Goal: Find specific page/section: Find specific page/section

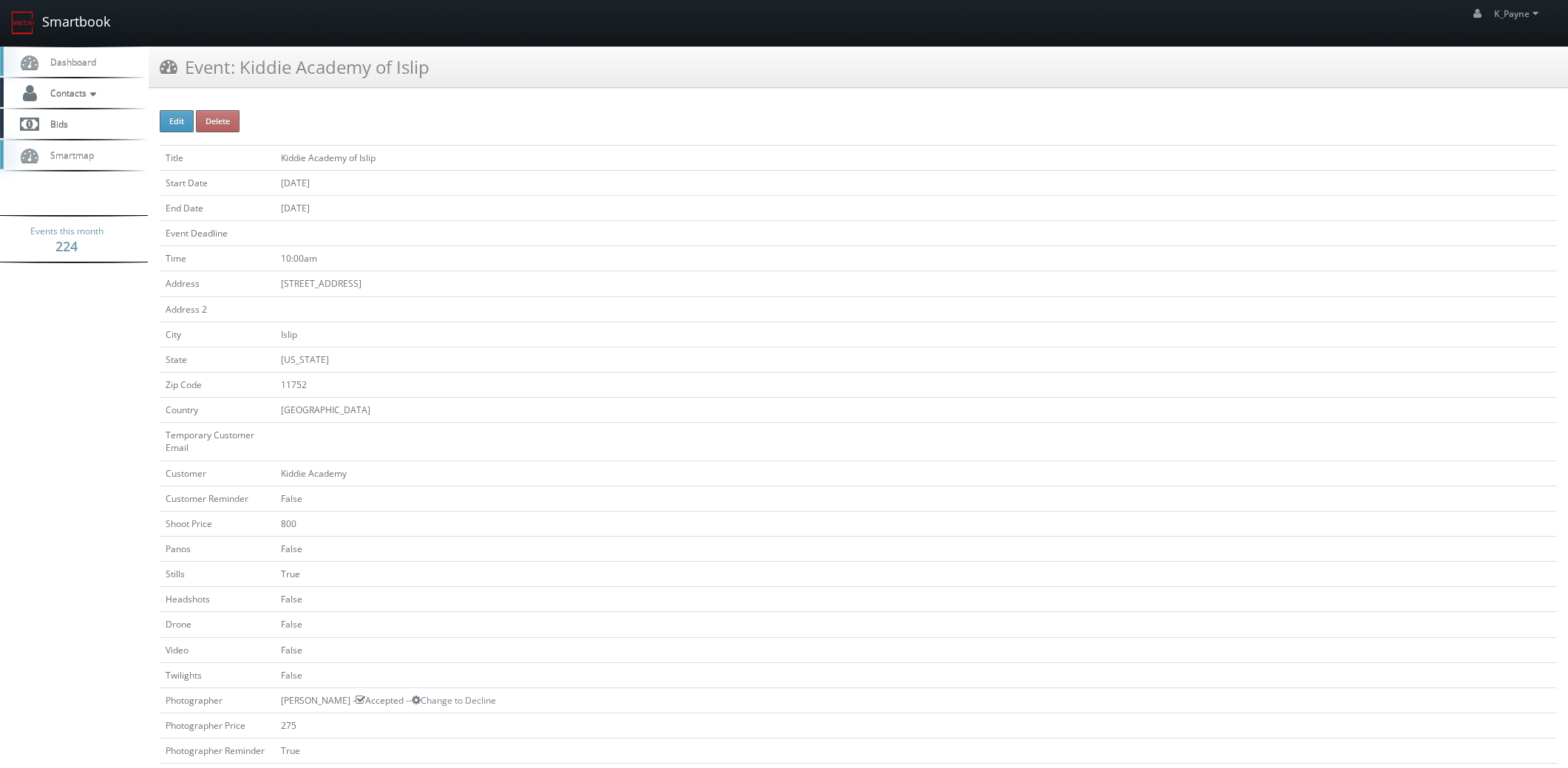
click at [72, 29] on link "Smartbook" at bounding box center [61, 23] width 121 height 46
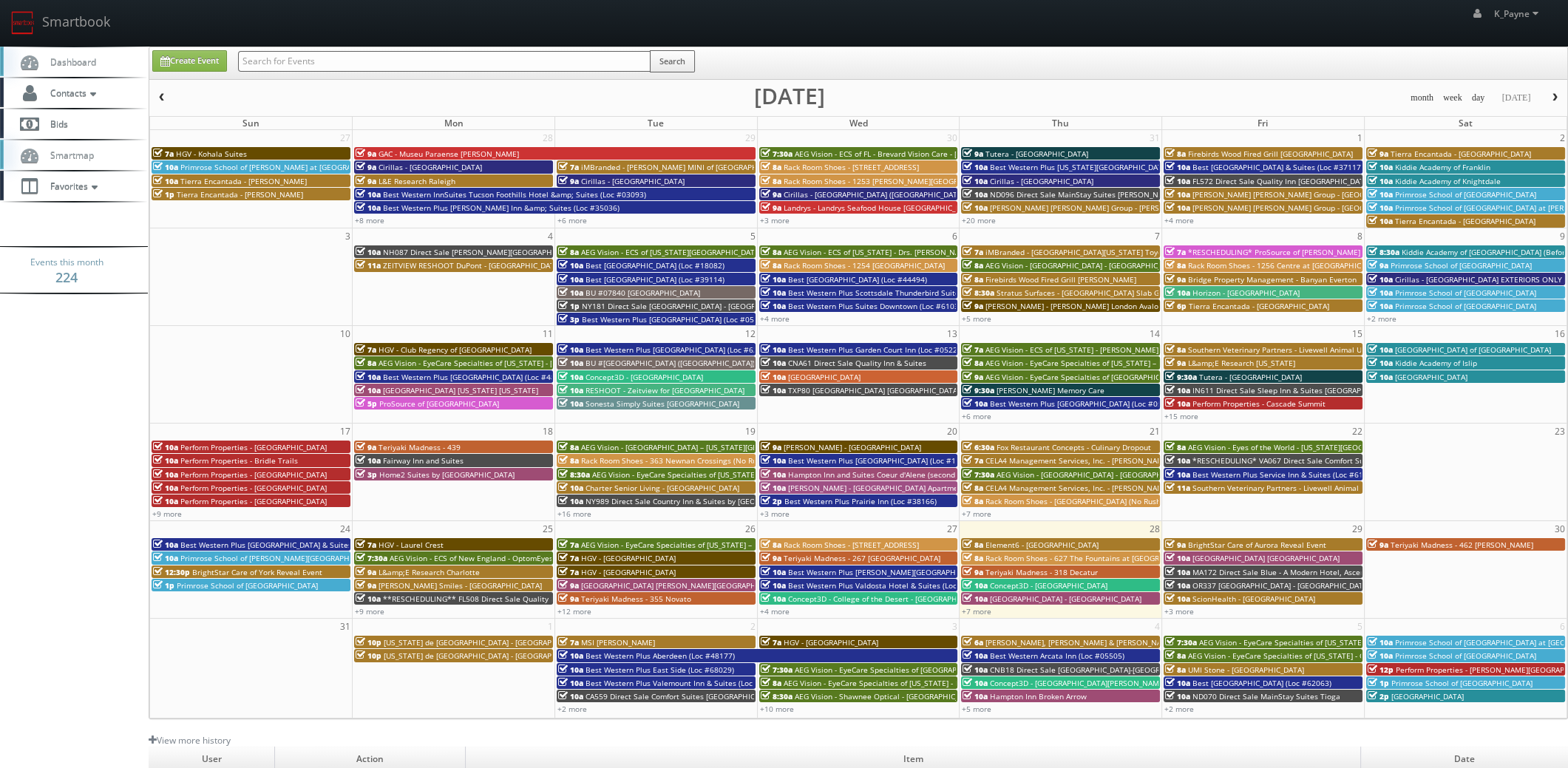
click at [287, 58] on input "text" at bounding box center [444, 61] width 413 height 20
type input "novato"
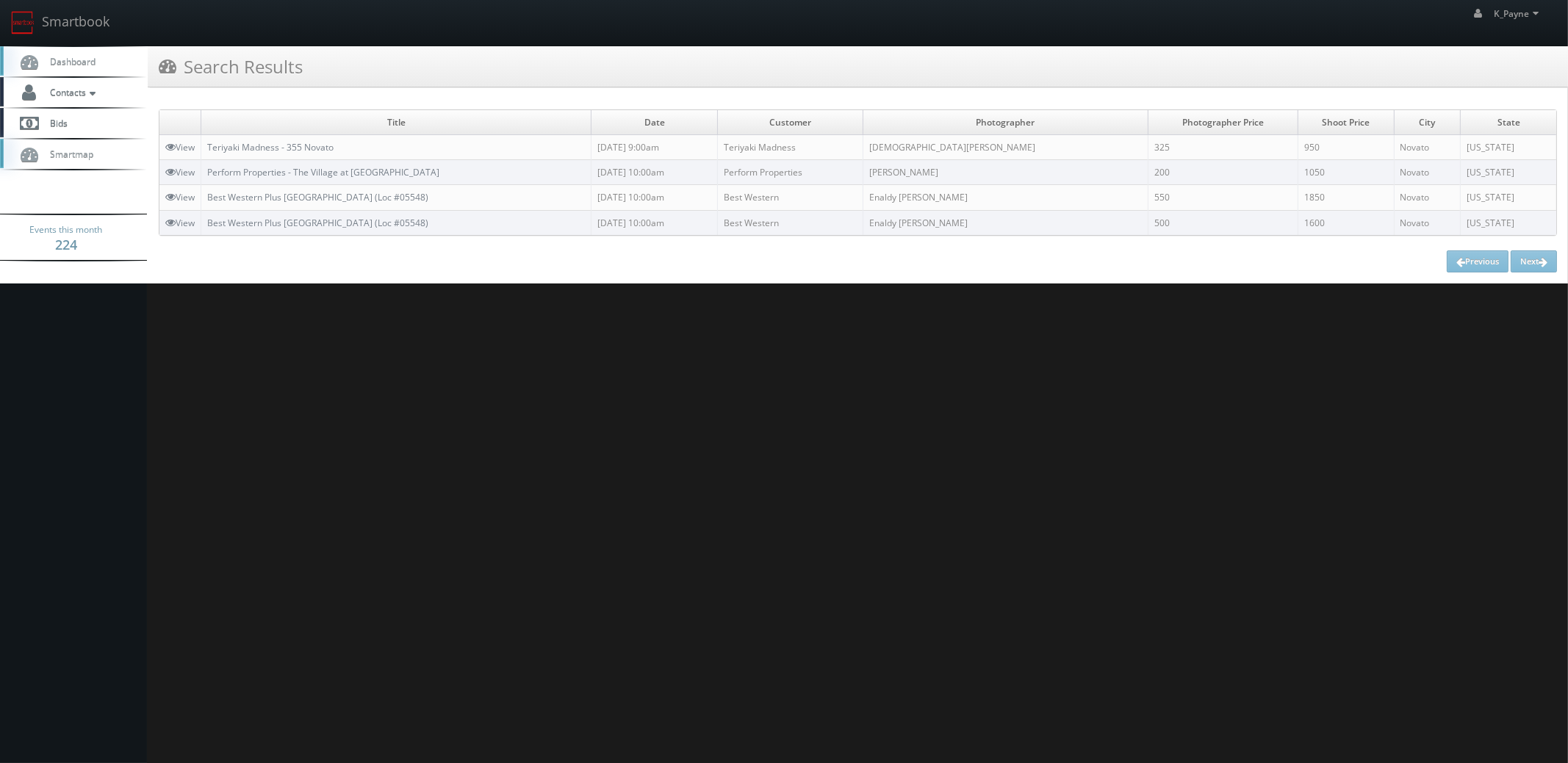
click at [305, 178] on td "Perform Properties - The Village at [GEOGRAPHIC_DATA]" at bounding box center [396, 173] width 390 height 25
click at [359, 171] on link "Perform Properties - The Village at [GEOGRAPHIC_DATA]" at bounding box center [323, 172] width 232 height 13
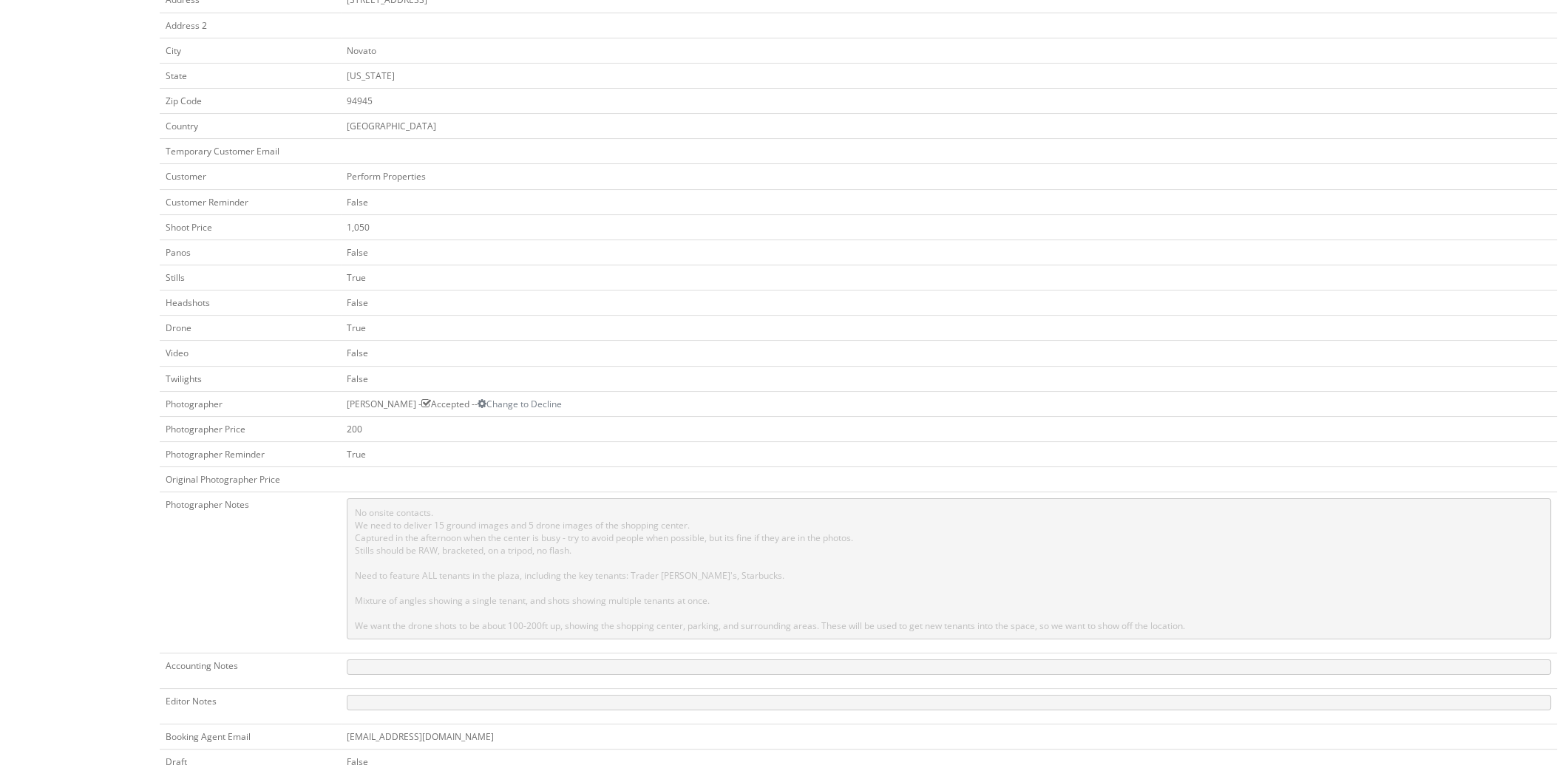
scroll to position [552, 0]
